Goal: Check status

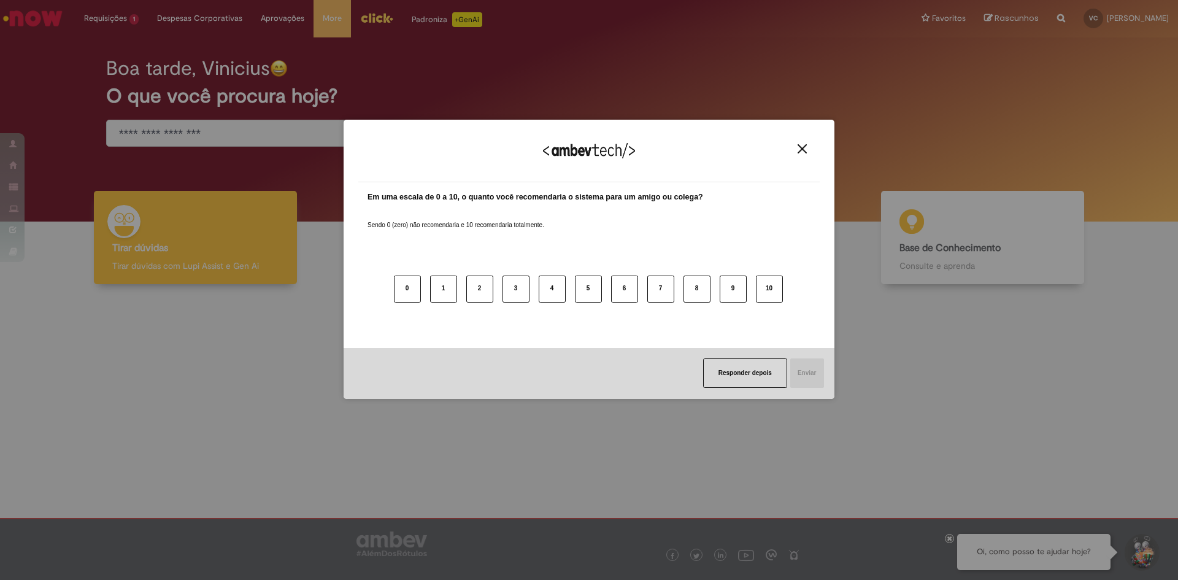
click at [796, 148] on button "Close" at bounding box center [802, 149] width 17 height 10
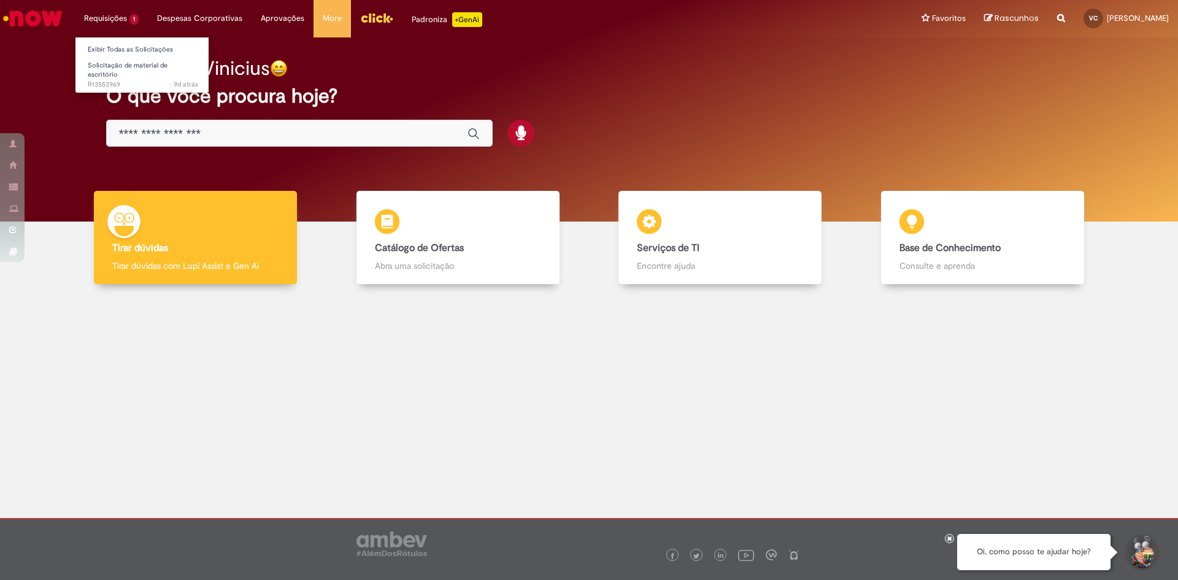
click at [104, 13] on li "Requisições 1 Exibir Todas as Solicitações Solicitação de material de escritóri…" at bounding box center [111, 18] width 73 height 37
click at [112, 80] on span "9d atrás 9 dias atrás R13553969" at bounding box center [143, 85] width 110 height 10
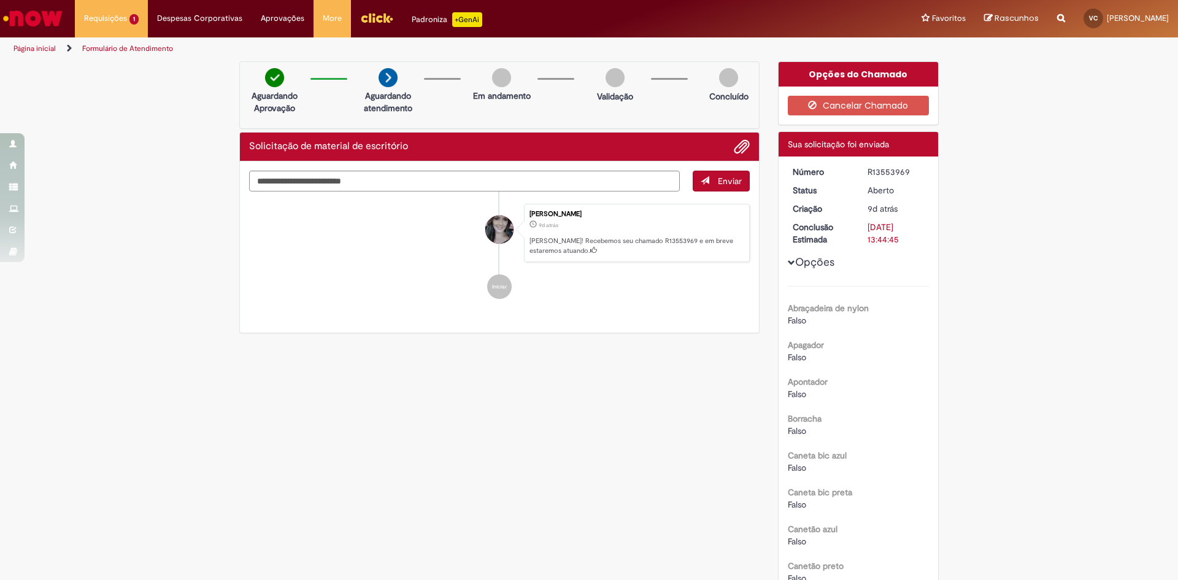
drag, startPoint x: 74, startPoint y: 363, endPoint x: 75, endPoint y: 357, distance: 6.3
drag, startPoint x: 890, startPoint y: 159, endPoint x: 891, endPoint y: 199, distance: 39.3
click at [892, 172] on div "R13553969" at bounding box center [895, 172] width 57 height 12
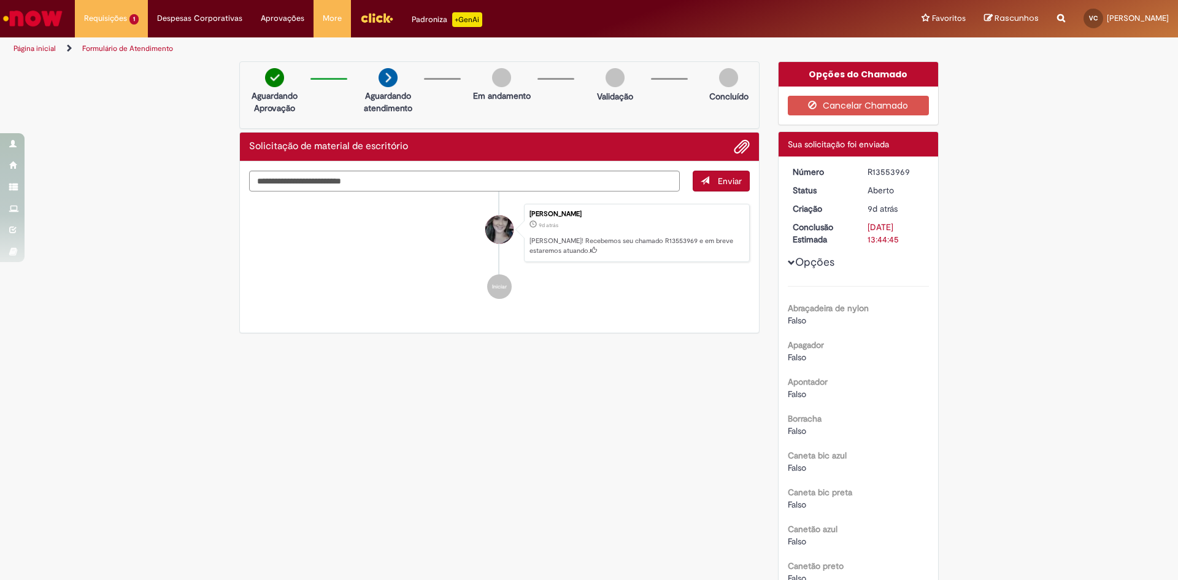
click at [892, 172] on div "R13553969" at bounding box center [895, 172] width 57 height 12
copy div "R13553969"
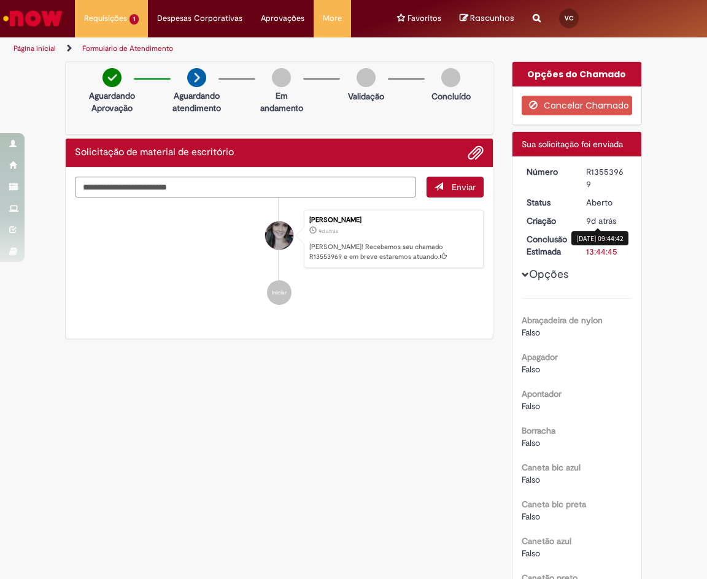
click at [601, 177] on div "R13553969" at bounding box center [607, 178] width 42 height 25
copy div "R13553969"
